Goal: Task Accomplishment & Management: Manage account settings

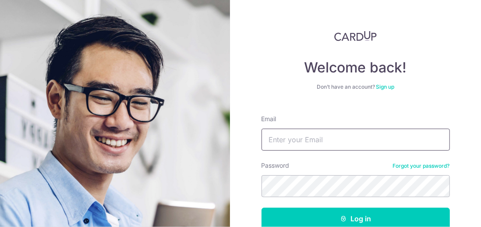
drag, startPoint x: 274, startPoint y: 133, endPoint x: 291, endPoint y: 137, distance: 17.4
click at [274, 133] on input "Email" at bounding box center [356, 139] width 188 height 22
type input "[PERSON_NAME][EMAIL_ADDRESS][DOMAIN_NAME]"
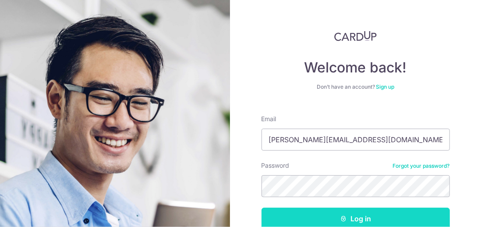
click at [357, 217] on button "Log in" at bounding box center [356, 218] width 188 height 22
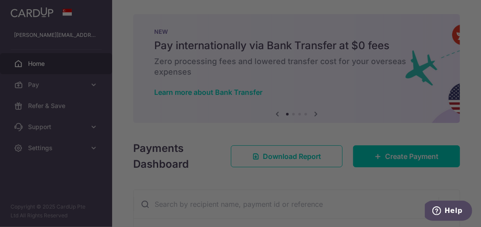
click at [383, 108] on div at bounding box center [243, 114] width 486 height 229
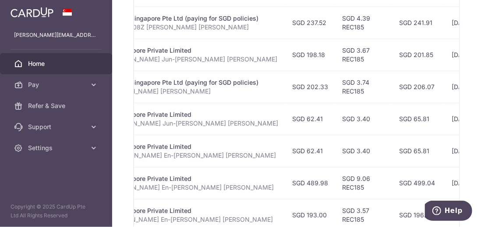
scroll to position [404, 0]
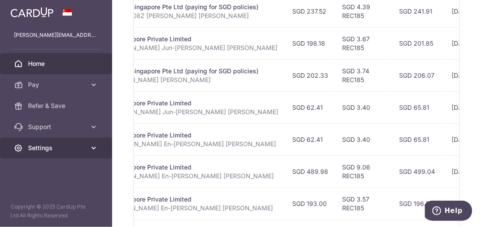
click at [92, 146] on icon at bounding box center [93, 147] width 9 height 9
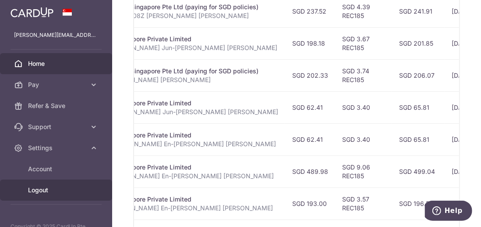
click at [72, 189] on span "Logout" at bounding box center [57, 189] width 58 height 9
